Goal: Task Accomplishment & Management: Manage account settings

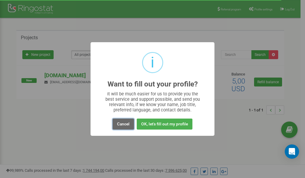
click at [123, 124] on button "Cancel" at bounding box center [123, 124] width 21 height 11
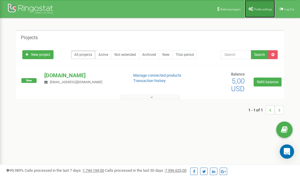
click at [257, 10] on span "Profile settings" at bounding box center [263, 9] width 18 height 3
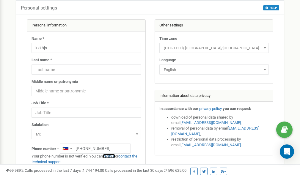
click at [114, 157] on link "verify it" at bounding box center [109, 156] width 12 height 4
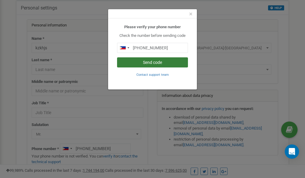
click at [165, 62] on button "Send code" at bounding box center [152, 62] width 71 height 10
